Goal: Information Seeking & Learning: Learn about a topic

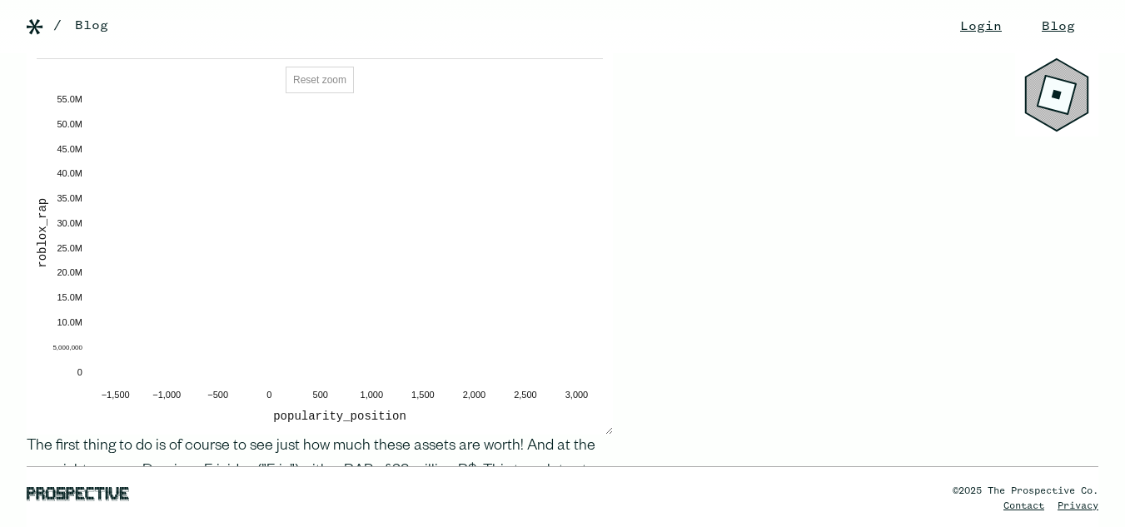
scroll to position [1748, 0]
drag, startPoint x: 739, startPoint y: 316, endPoint x: 860, endPoint y: 350, distance: 125.7
drag, startPoint x: 860, startPoint y: 350, endPoint x: 847, endPoint y: 364, distance: 18.3
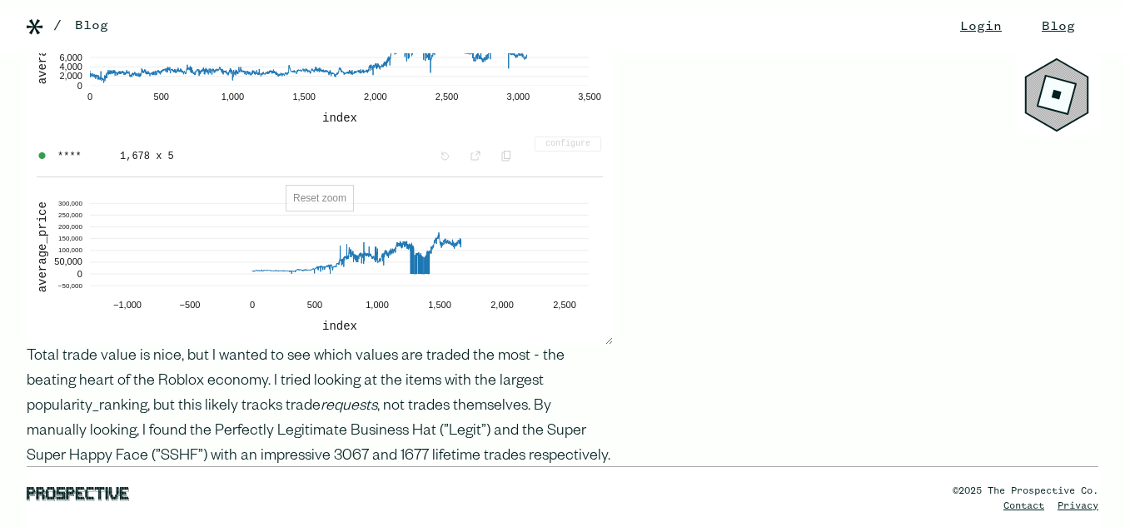
scroll to position [4412, 0]
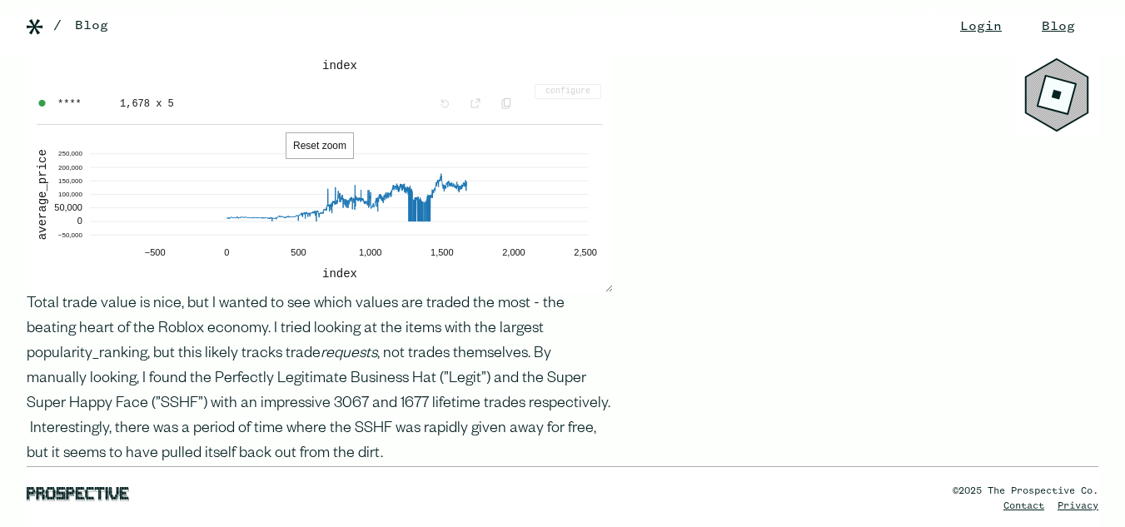
click at [317, 132] on button "Reset zoom" at bounding box center [320, 145] width 68 height 27
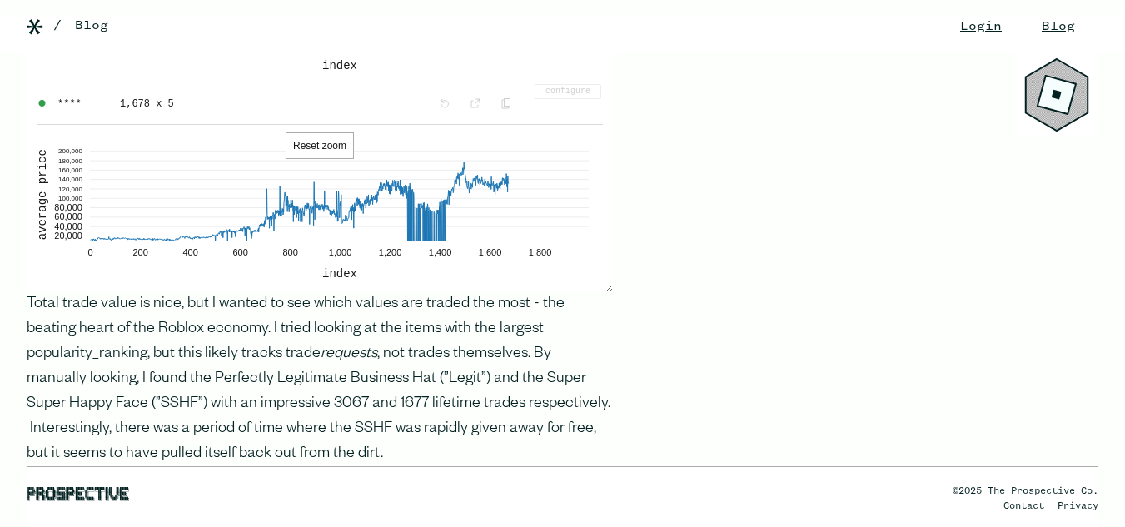
click at [317, 132] on button "Reset zoom" at bounding box center [320, 145] width 68 height 27
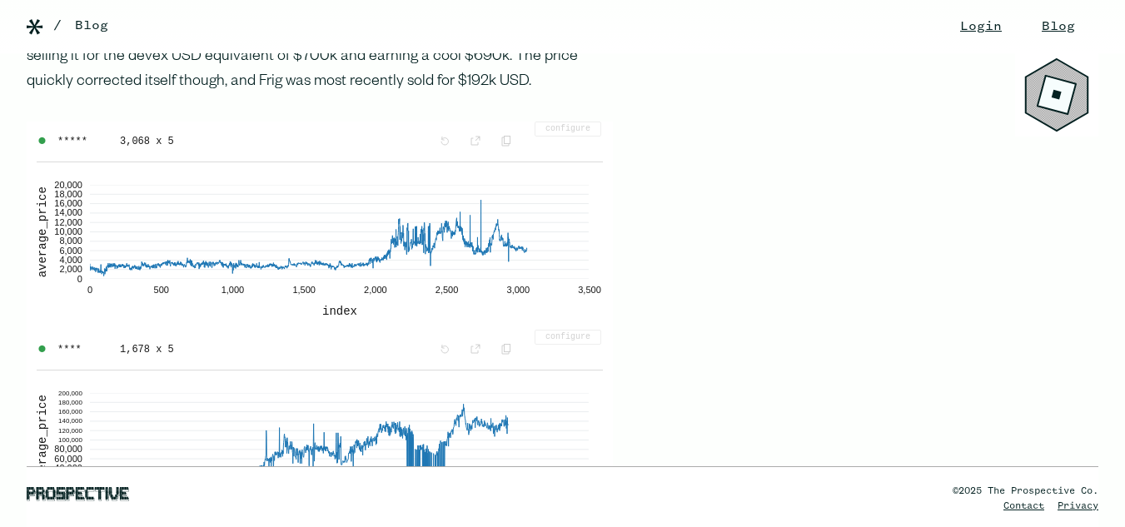
scroll to position [4162, 0]
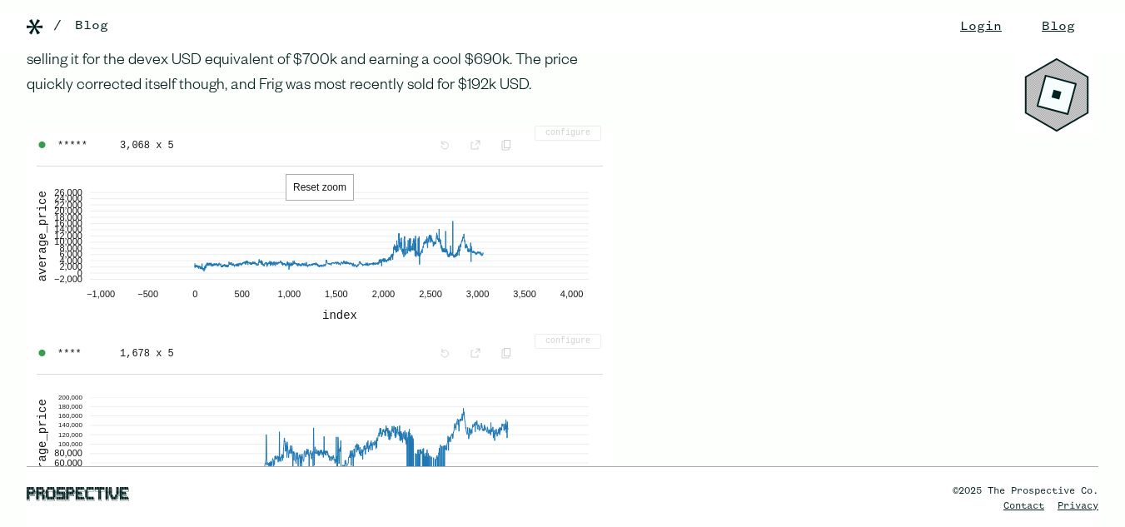
click at [304, 174] on button "Reset zoom" at bounding box center [320, 187] width 68 height 27
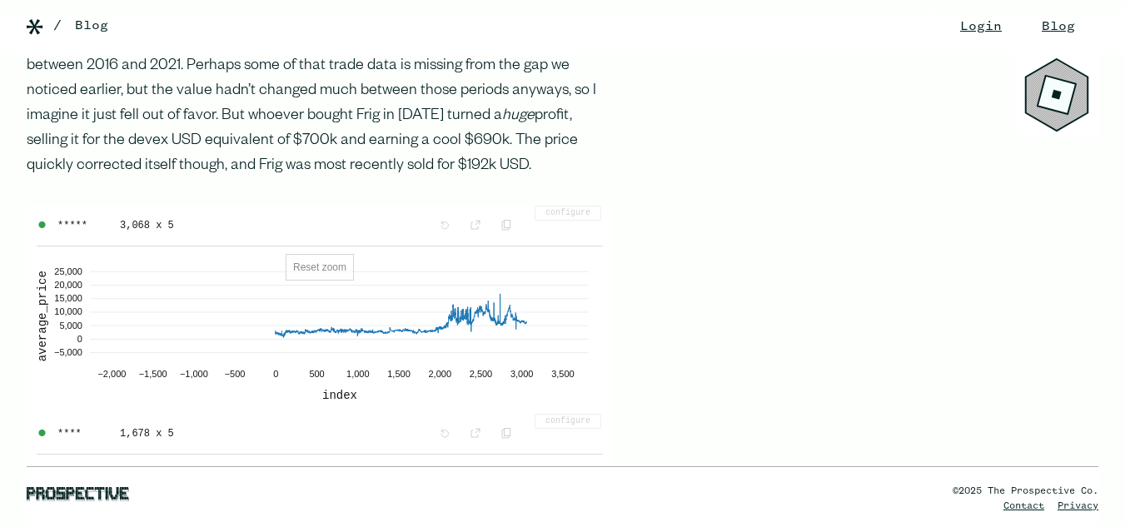
scroll to position [4079, 0]
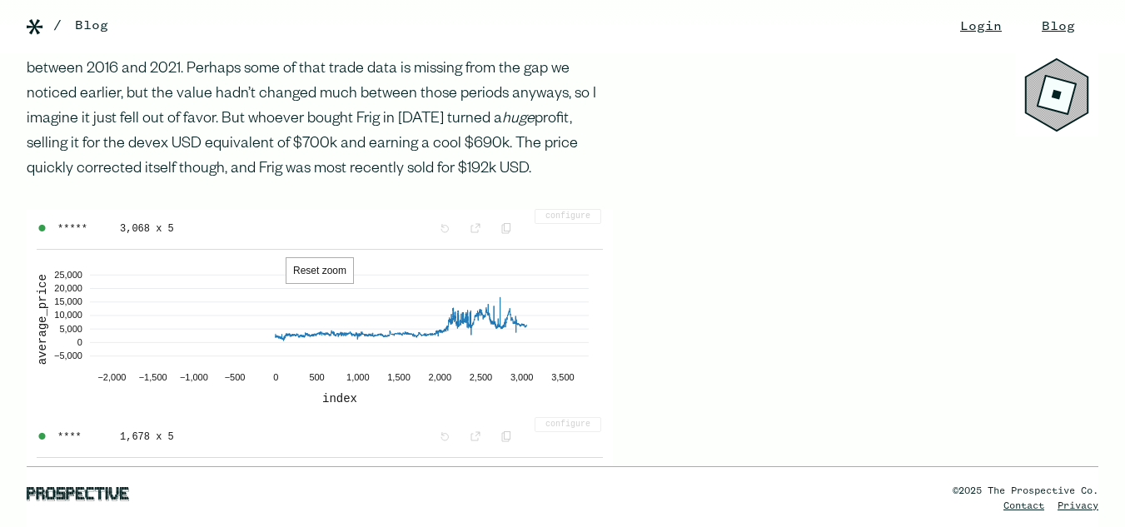
click at [349, 257] on button "Reset zoom" at bounding box center [320, 270] width 68 height 27
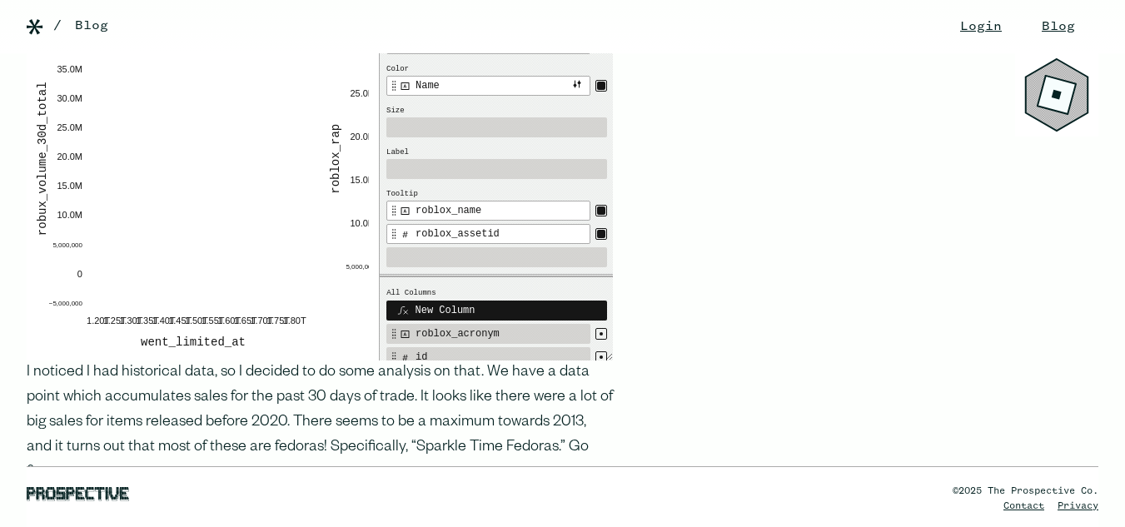
scroll to position [2997, 0]
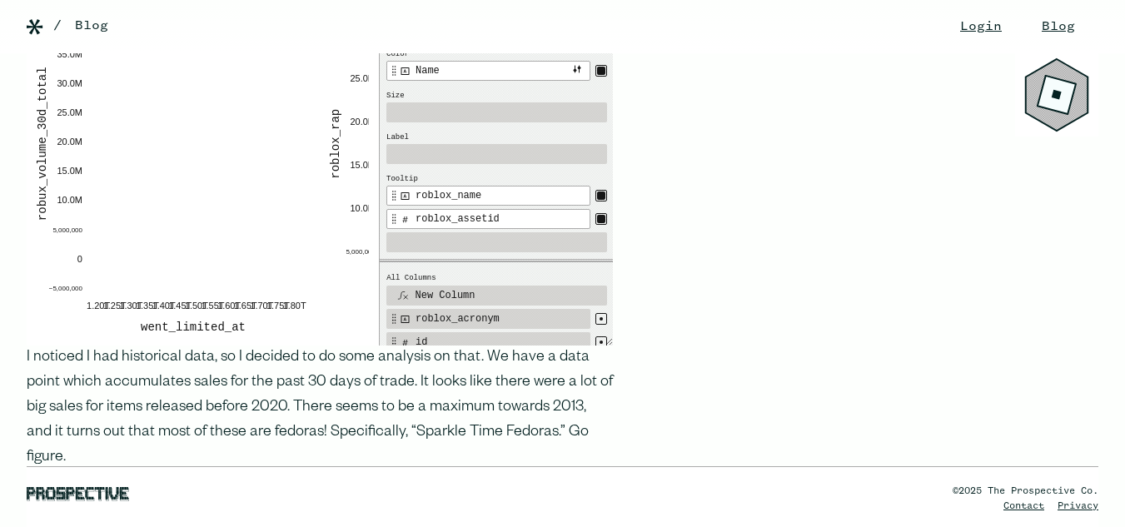
drag, startPoint x: 1040, startPoint y: 132, endPoint x: 991, endPoint y: 134, distance: 48.3
drag, startPoint x: 856, startPoint y: 179, endPoint x: 817, endPoint y: 192, distance: 40.5
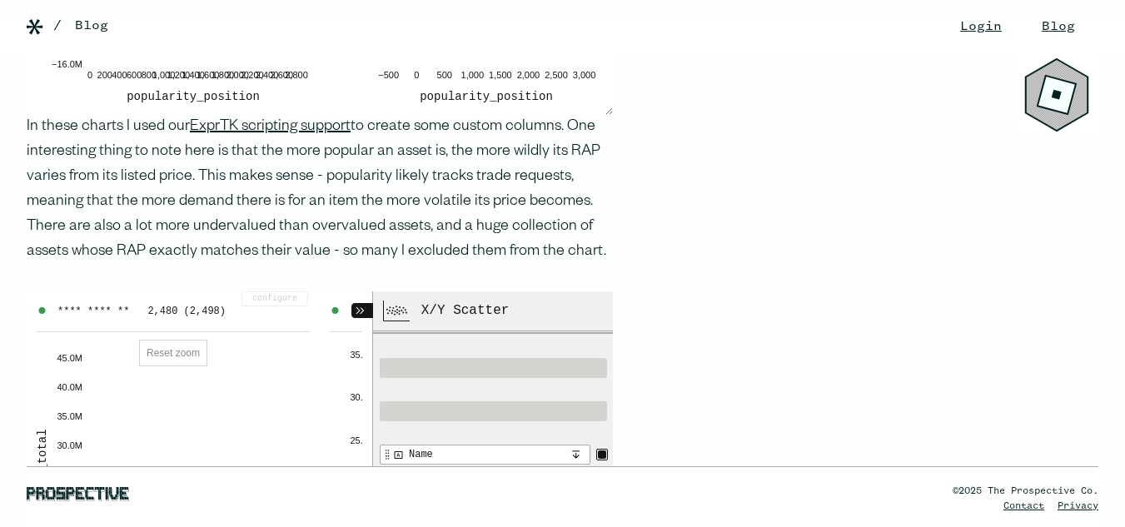
scroll to position [2664, 0]
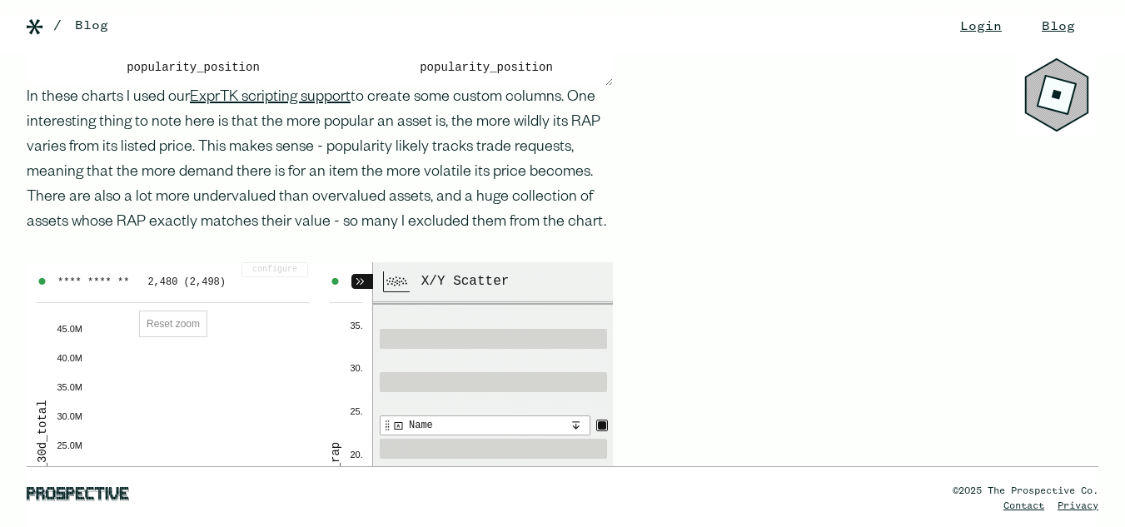
click at [602, 241] on div "‍ Gaming: the Roblox Economy Roblox is an online gaming platform where anyone c…" at bounding box center [306, 141] width 613 height 4938
click at [360, 281] on div at bounding box center [362, 278] width 22 height 32
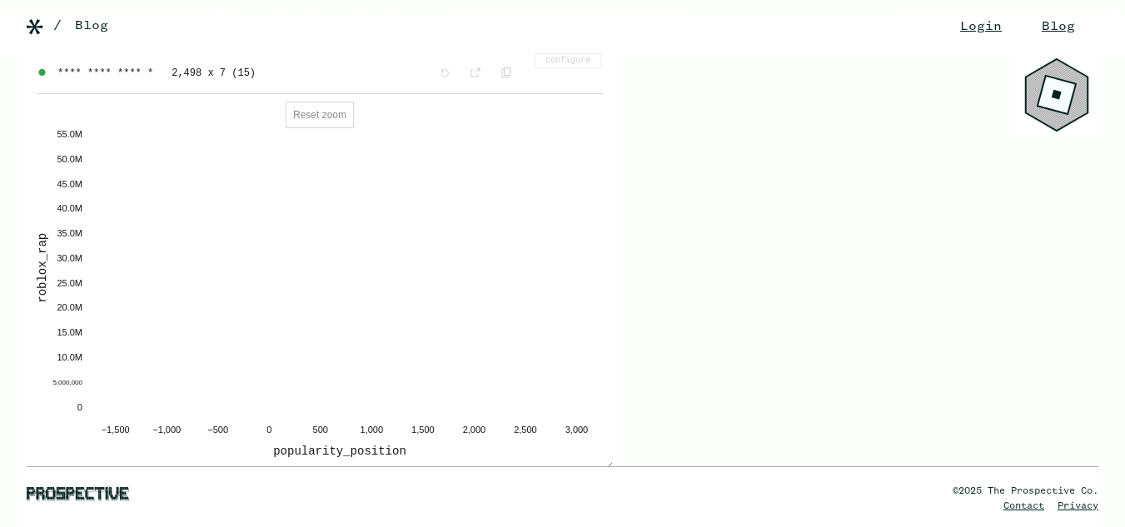
scroll to position [1582, 0]
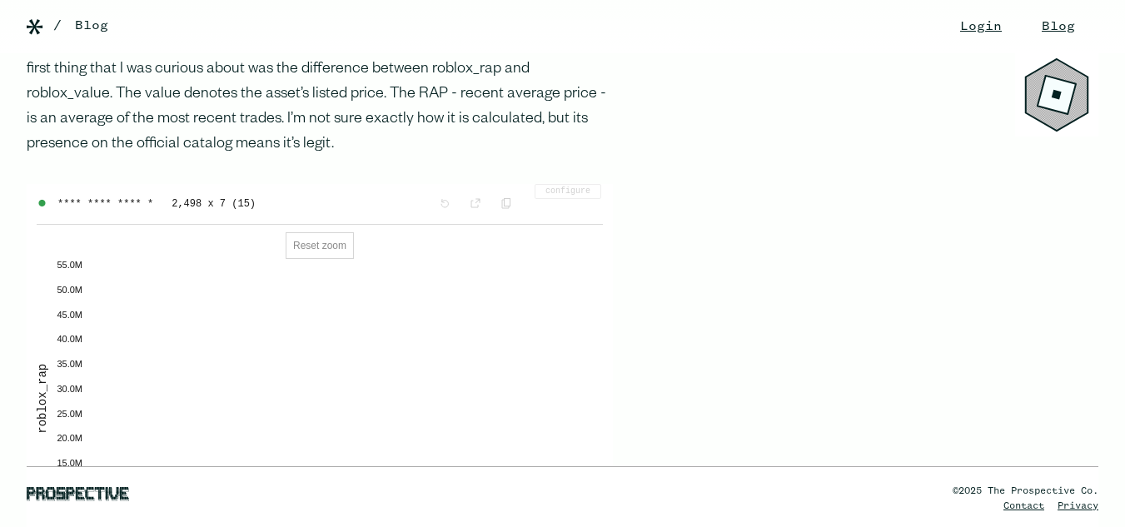
drag, startPoint x: 38, startPoint y: 227, endPoint x: 939, endPoint y: 269, distance: 901.7
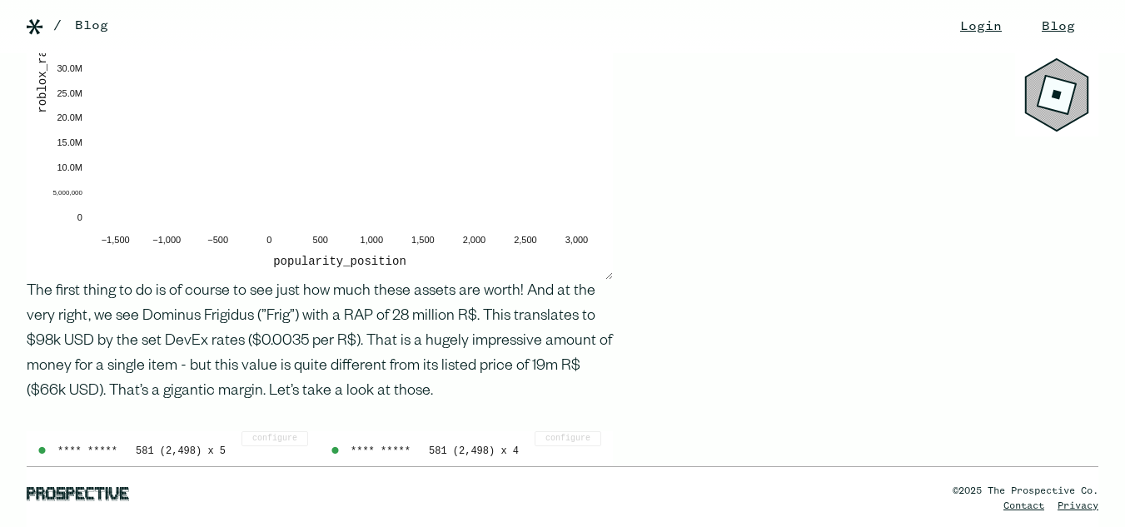
scroll to position [1915, 0]
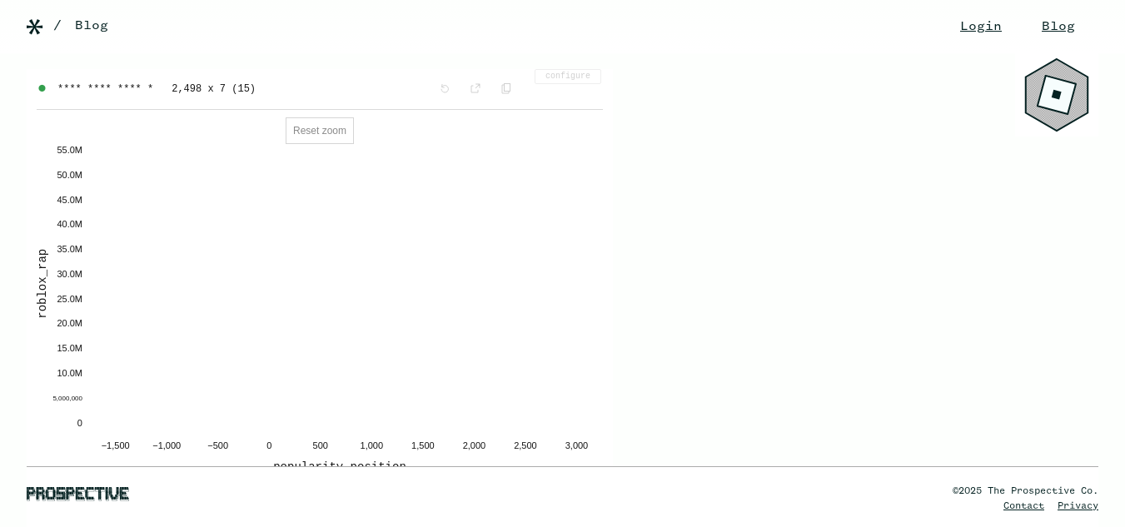
scroll to position [1665, 0]
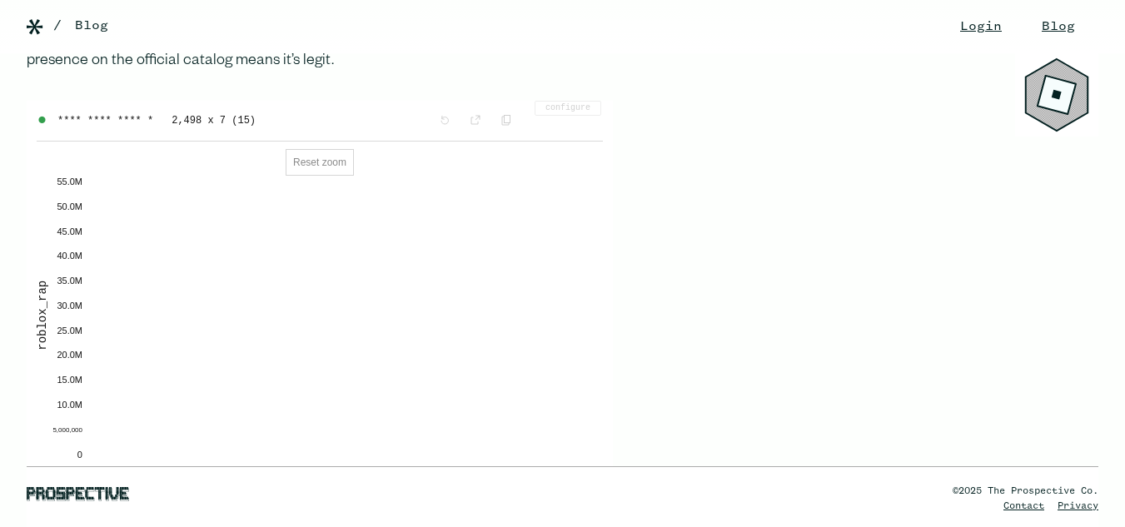
drag, startPoint x: 53, startPoint y: 177, endPoint x: 161, endPoint y: 166, distance: 108.8
click at [136, 166] on div "popularity_position roblox_rap −1,500 −1,000 −500 0 500 1,000 1,500 2,000 2,500…" at bounding box center [320, 329] width 586 height 376
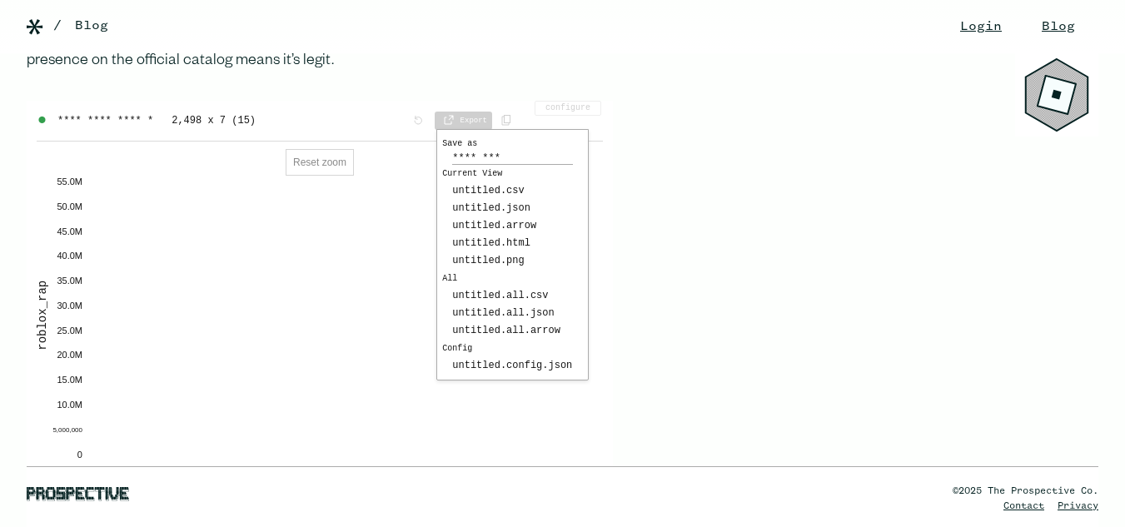
click at [460, 114] on span "Export" at bounding box center [463, 121] width 57 height 18
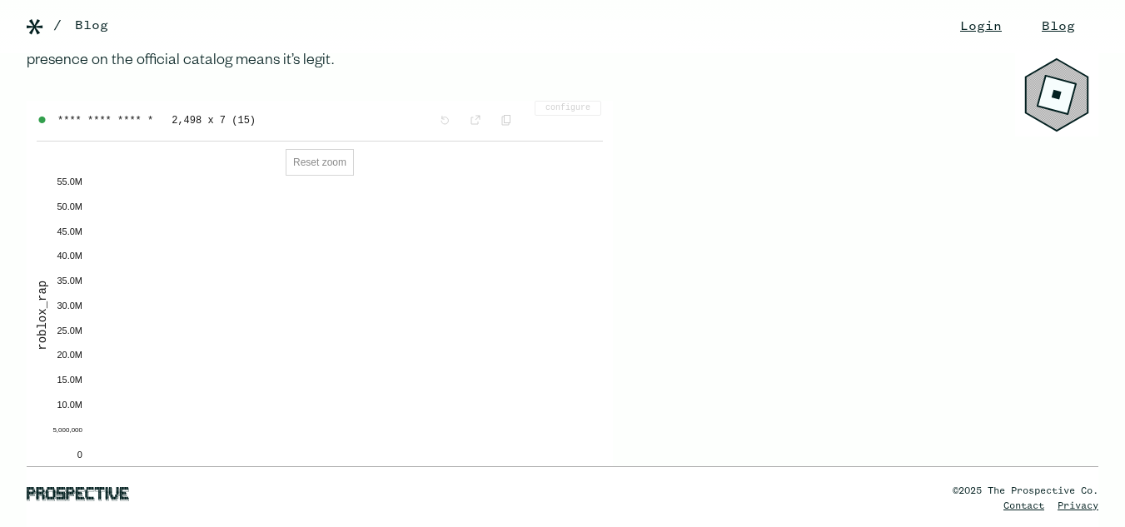
drag, startPoint x: 621, startPoint y: 132, endPoint x: 613, endPoint y: 123, distance: 11.8
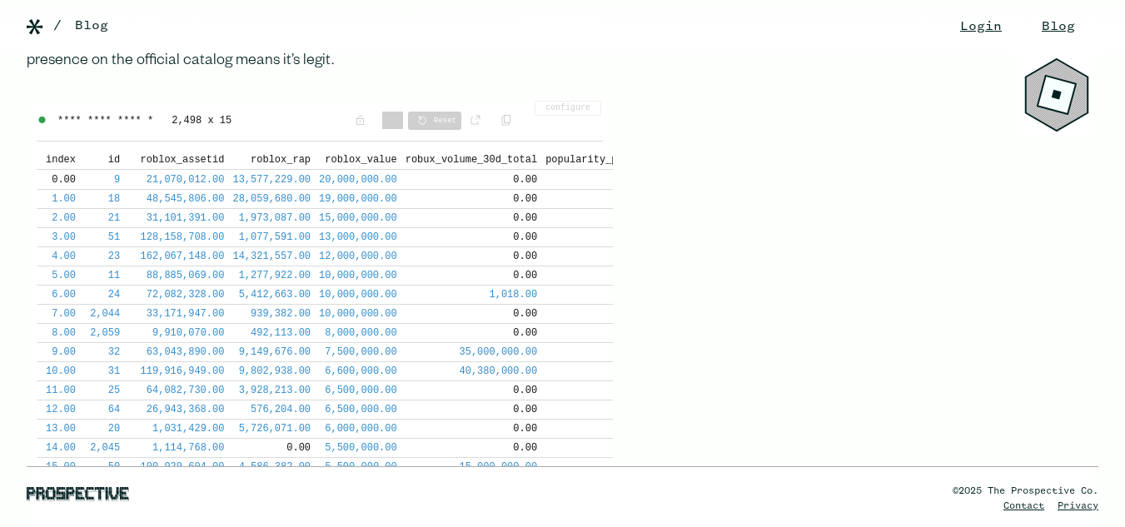
click at [441, 119] on span "Reset" at bounding box center [434, 121] width 53 height 18
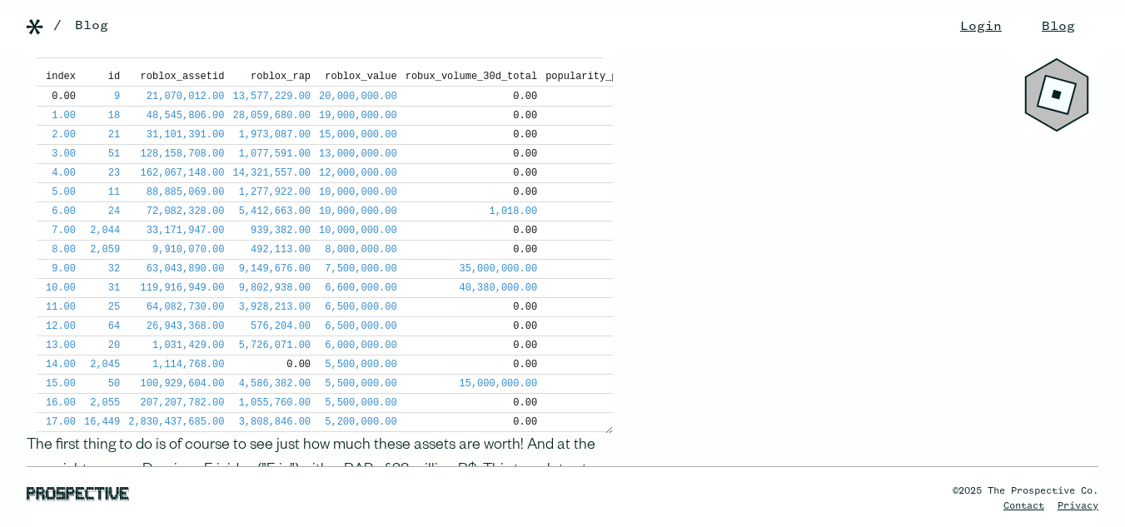
scroll to position [1498, 0]
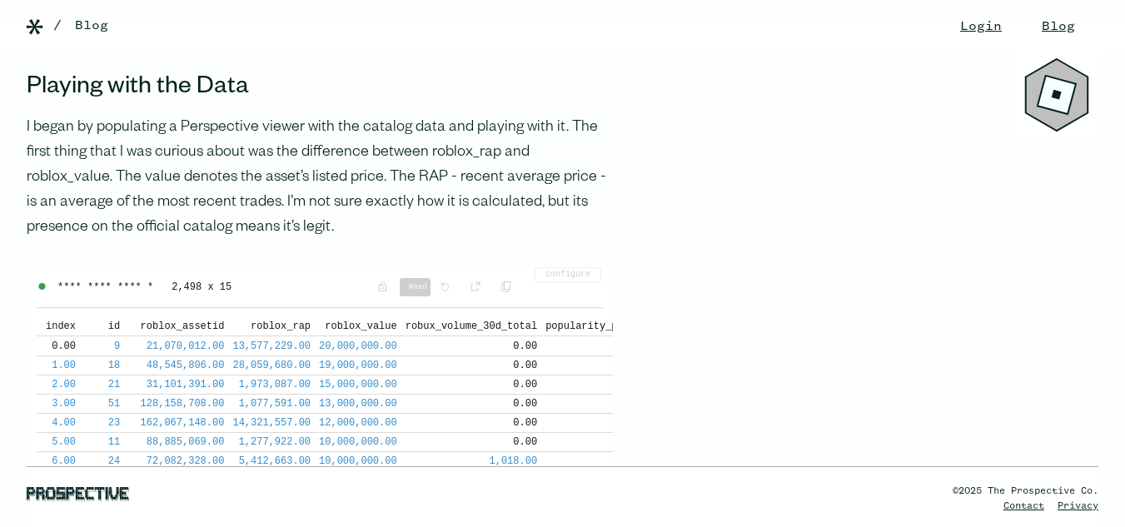
click at [402, 287] on span "Read Only" at bounding box center [415, 287] width 31 height 18
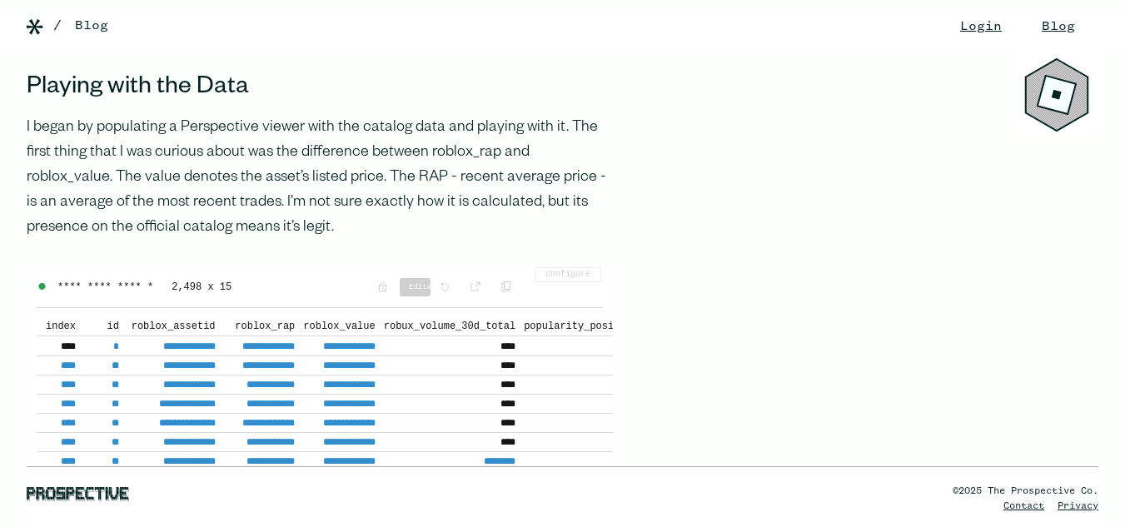
click at [401, 287] on span "Editable" at bounding box center [415, 287] width 31 height 18
click at [401, 287] on span "Read Only" at bounding box center [415, 287] width 31 height 18
click at [401, 287] on span "Editable" at bounding box center [415, 287] width 31 height 18
click at [523, 221] on p "I began by populating a Perspective viewer with the catalog data and playing wi…" at bounding box center [320, 178] width 586 height 125
click at [453, 268] on div "**********" at bounding box center [320, 287] width 586 height 40
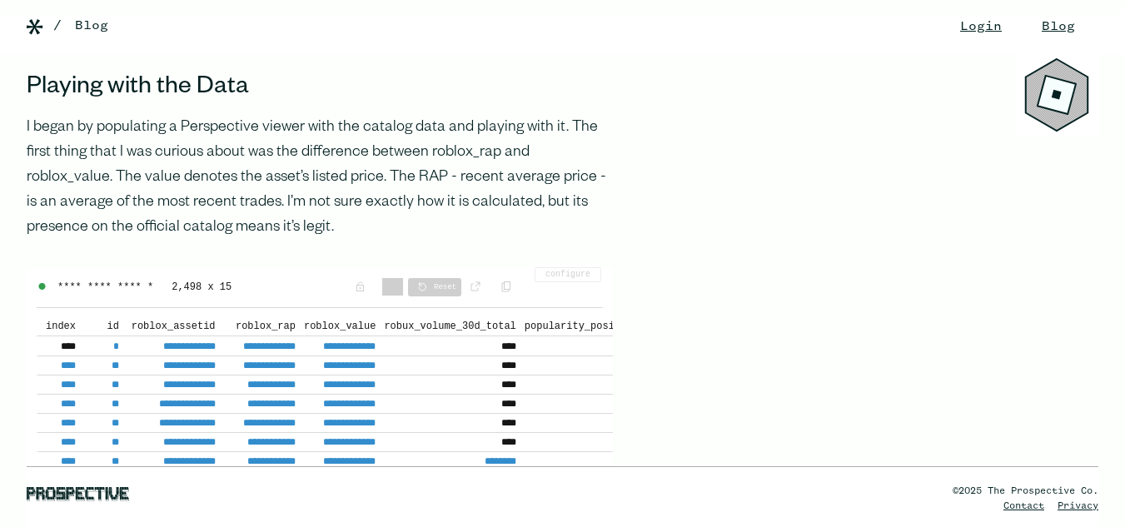
click at [444, 291] on span "Reset" at bounding box center [434, 287] width 53 height 18
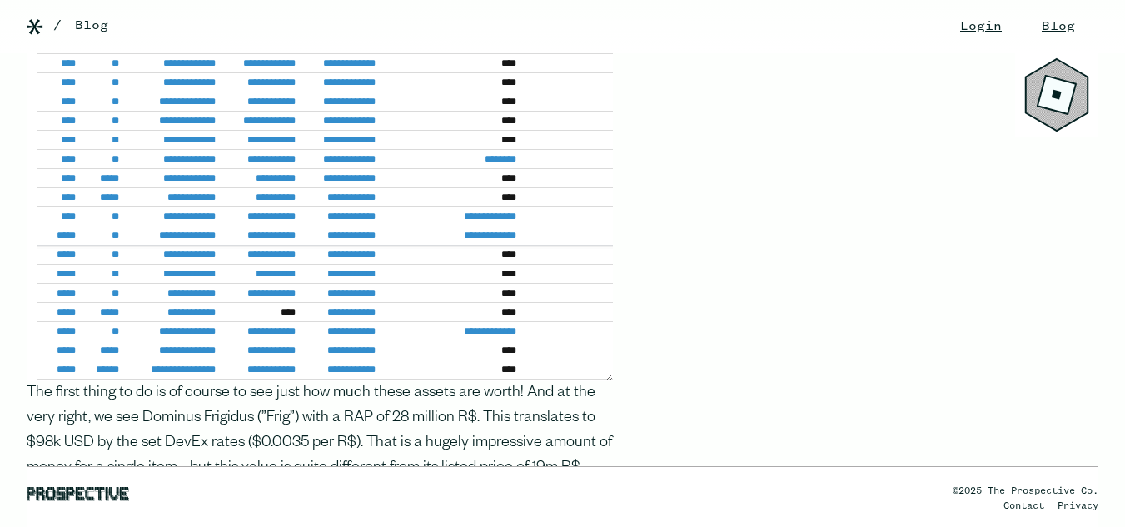
scroll to position [1831, 0]
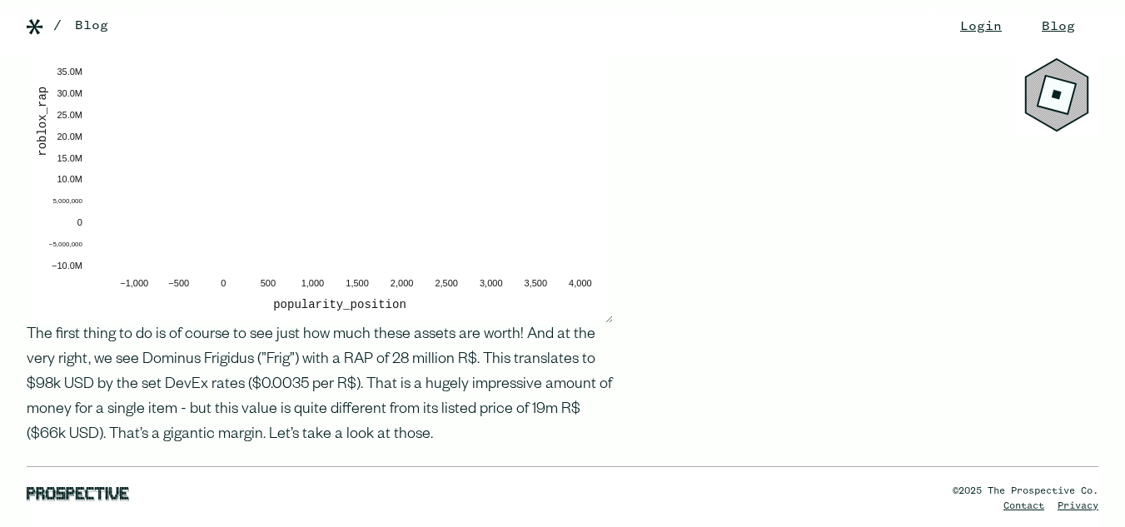
scroll to position [1890, 0]
